Goal: Task Accomplishment & Management: Manage account settings

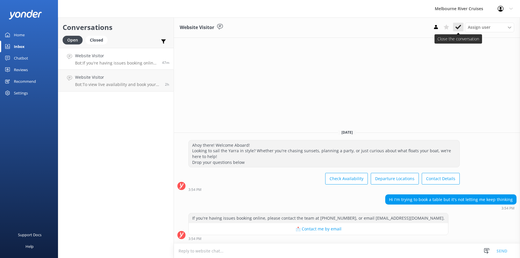
click at [458, 26] on icon at bounding box center [459, 27] width 6 height 6
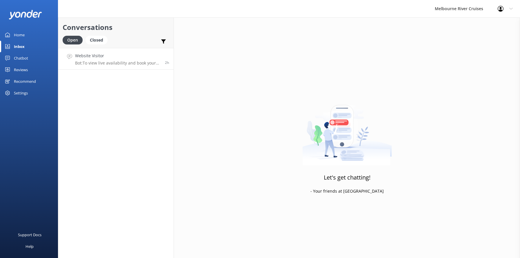
click at [87, 61] on p "Bot: To view live availability and book your Melbourne River Cruise experience …" at bounding box center [118, 62] width 86 height 5
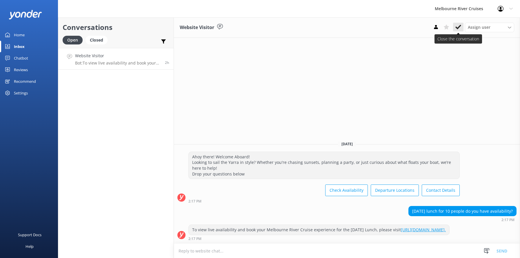
click at [458, 25] on icon at bounding box center [459, 27] width 6 height 6
